Goal: Complete application form

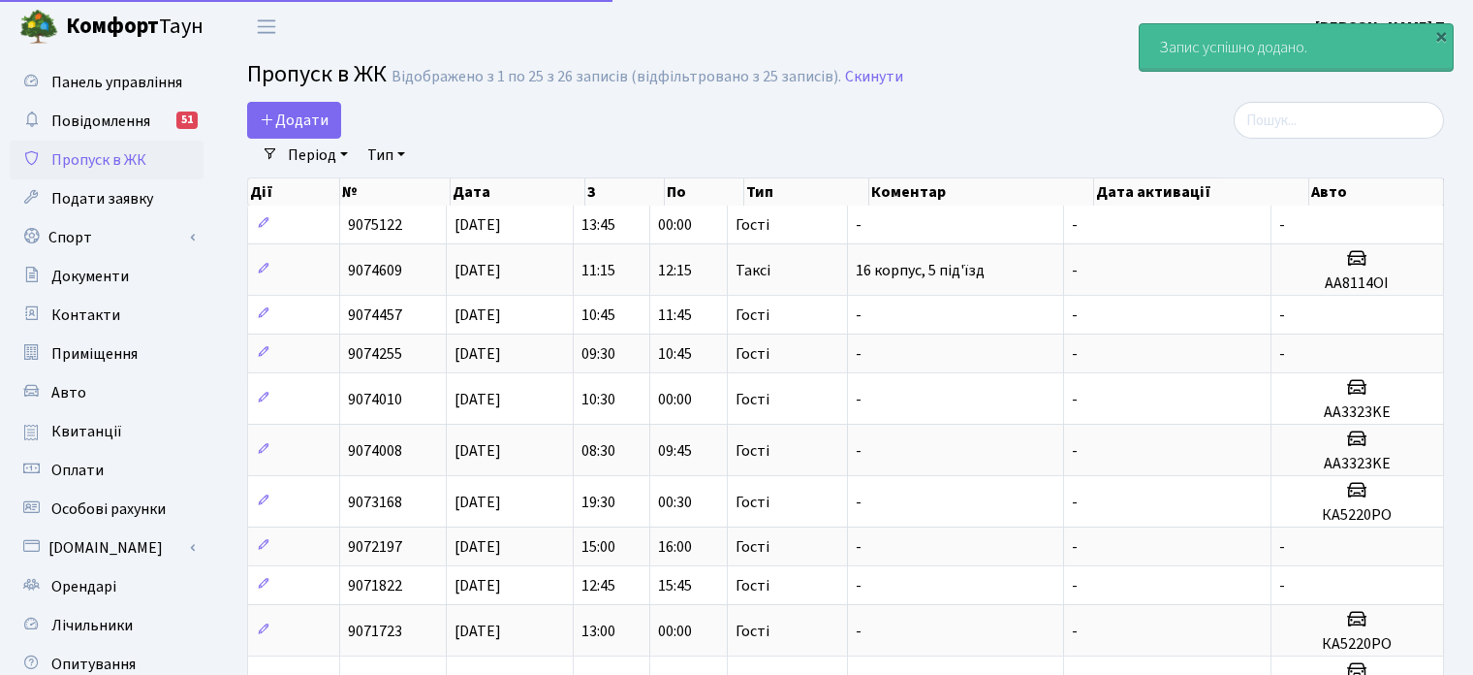
select select "25"
click at [307, 124] on span "Додати" at bounding box center [294, 120] width 69 height 21
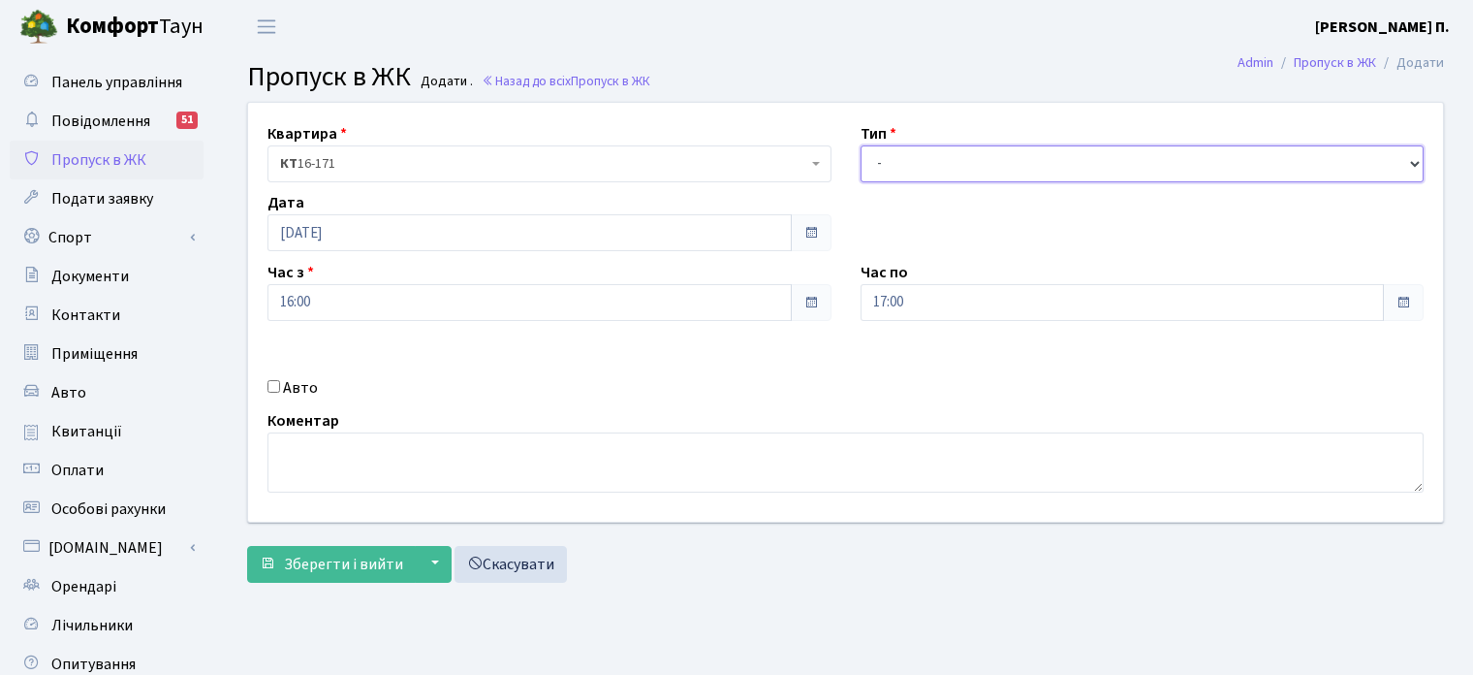
drag, startPoint x: 926, startPoint y: 164, endPoint x: 930, endPoint y: 178, distance: 15.0
click at [926, 164] on select "- Доставка Таксі Гості Сервіс" at bounding box center [1143, 163] width 564 height 37
select select "3"
click at [861, 145] on select "- Доставка Таксі Гості Сервіс" at bounding box center [1143, 163] width 564 height 37
click at [275, 387] on input "Авто" at bounding box center [274, 386] width 13 height 13
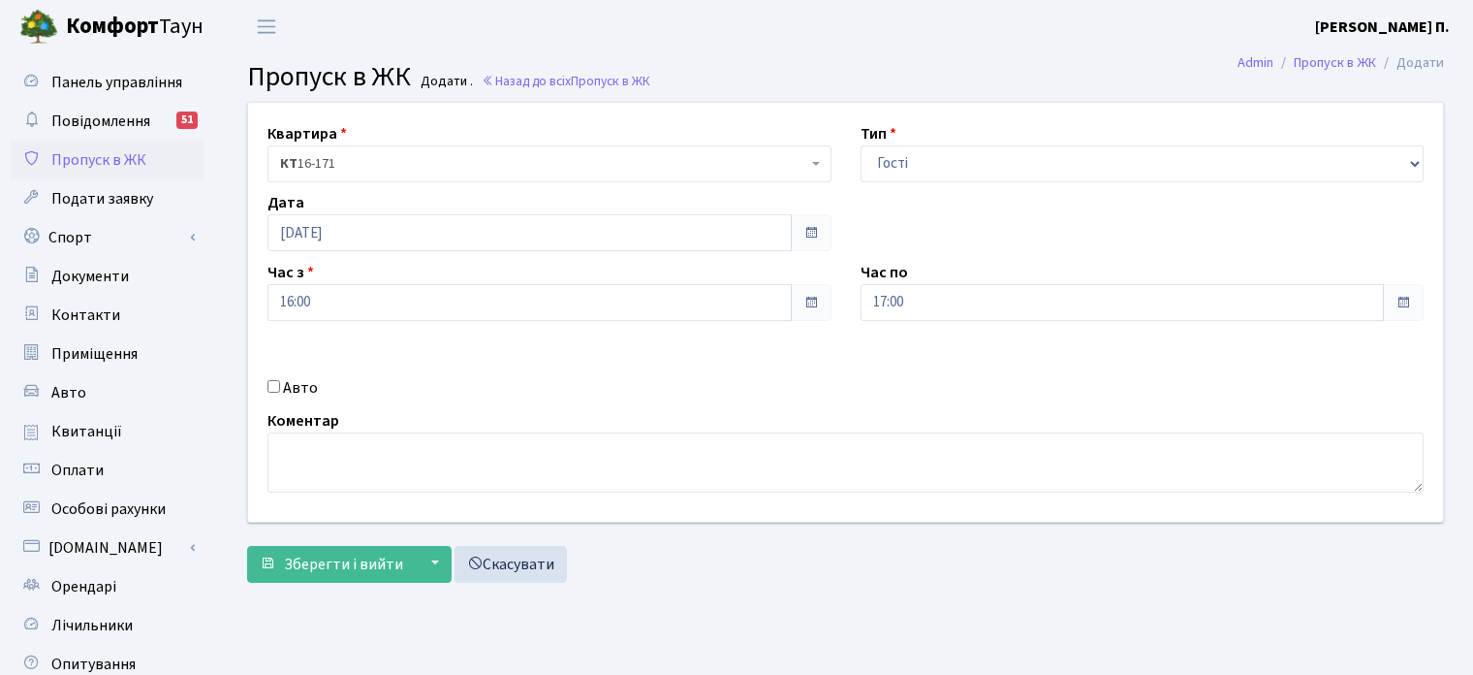
checkbox input "true"
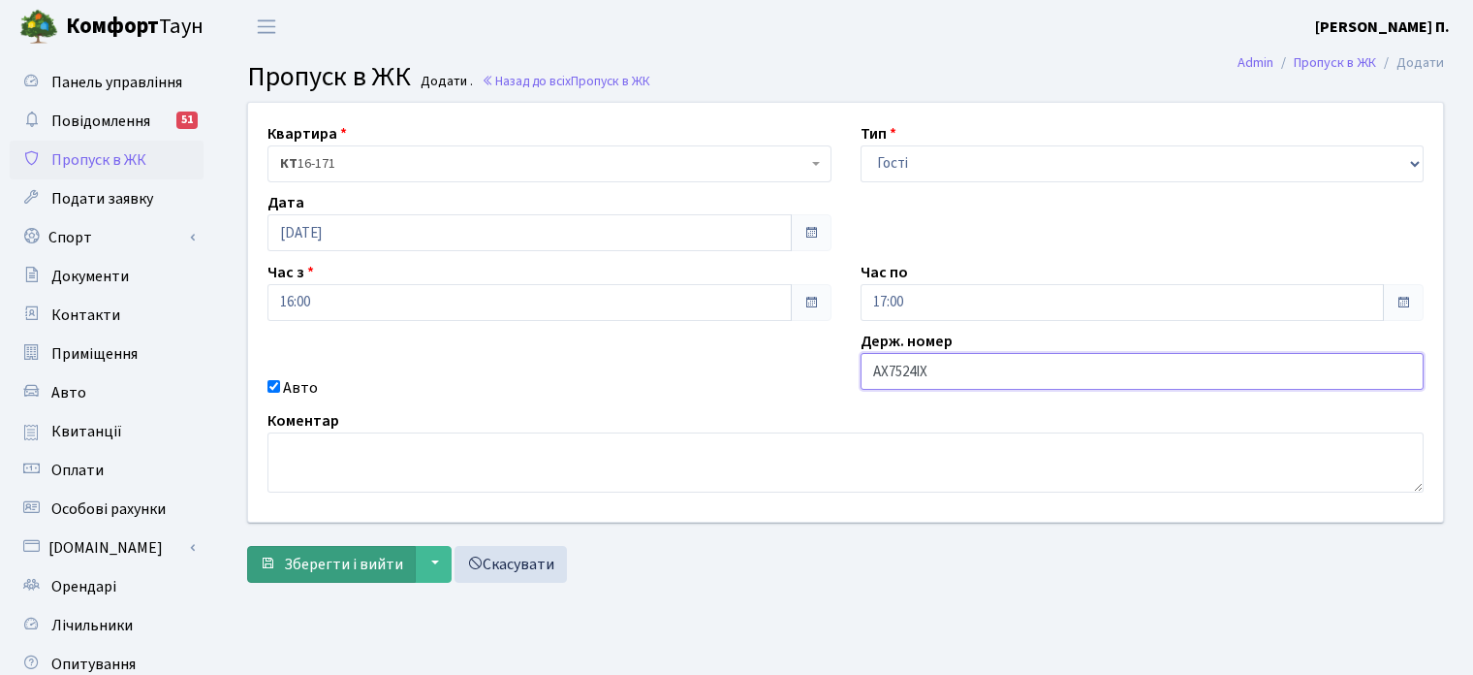
type input "АХ7524ІХ"
click at [360, 567] on span "Зберегти і вийти" at bounding box center [343, 564] width 119 height 21
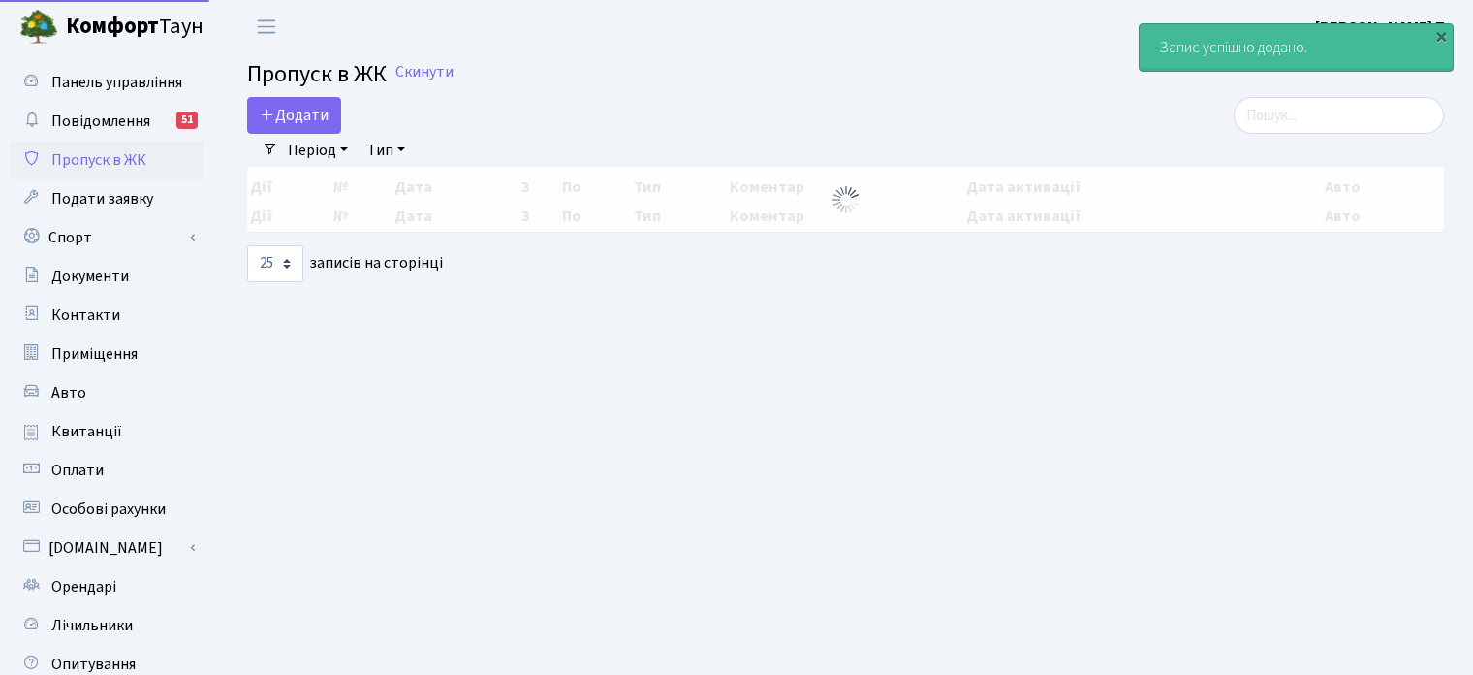
select select "25"
